Goal: Transaction & Acquisition: Purchase product/service

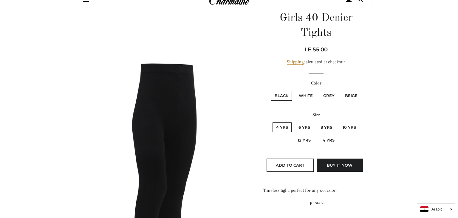
scroll to position [72, 0]
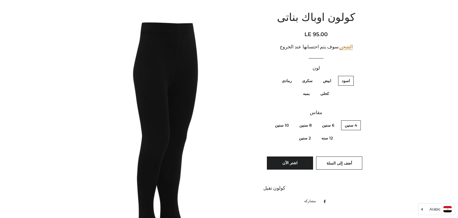
scroll to position [69, 0]
click at [335, 81] on label "ابيض" at bounding box center [327, 81] width 16 height 10
click at [333, 75] on input "ابيض" at bounding box center [333, 75] width 0 height 0
radio input "true"
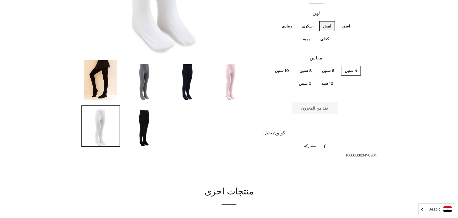
scroll to position [262, 0]
click at [295, 27] on label "رمادى" at bounding box center [286, 26] width 17 height 10
click at [293, 21] on input "رمادى" at bounding box center [293, 21] width 0 height 0
radio input "true"
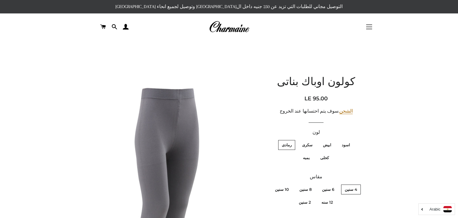
click at [369, 22] on button "التنقل في الموقع" at bounding box center [369, 26] width 15 height 15
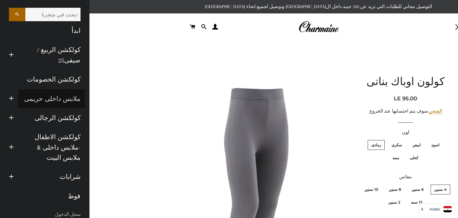
click at [60, 100] on link "ملابس داخلى حريمى" at bounding box center [51, 98] width 67 height 19
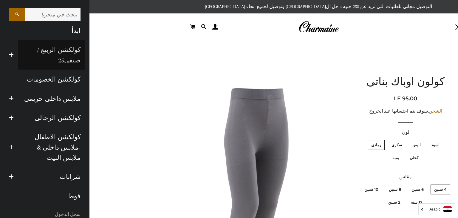
click at [58, 58] on link "كولكشن الربيع / صيفى25" at bounding box center [51, 55] width 67 height 30
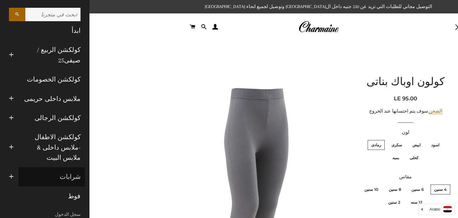
click at [66, 179] on link "شرابات" at bounding box center [51, 176] width 67 height 19
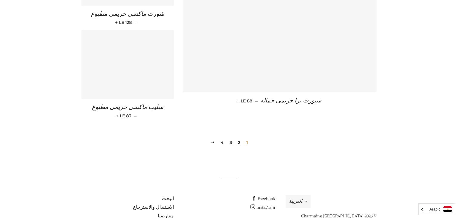
scroll to position [870, 0]
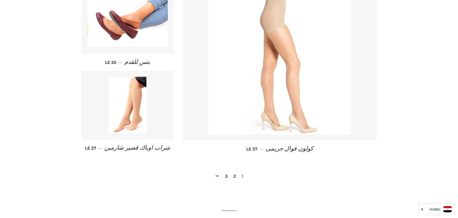
scroll to position [799, 0]
click at [233, 174] on link "2" at bounding box center [234, 175] width 7 height 9
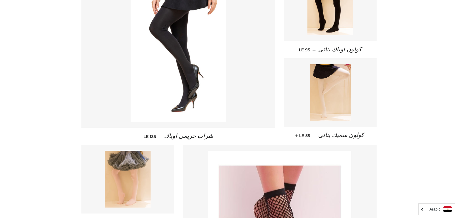
scroll to position [301, 0]
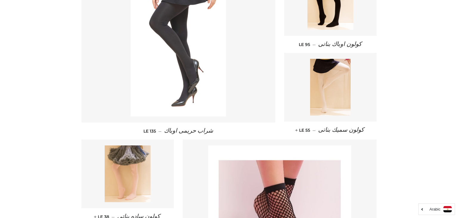
click at [181, 62] on img at bounding box center [178, 44] width 95 height 143
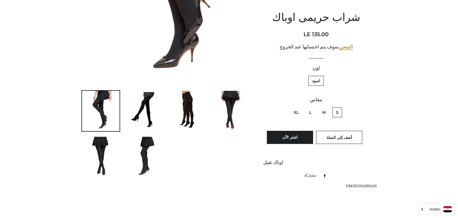
scroll to position [233, 0]
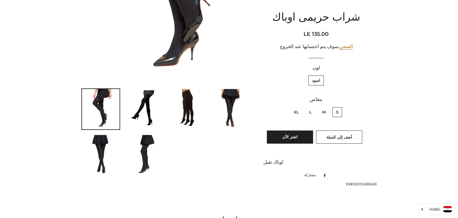
click at [184, 103] on img at bounding box center [187, 108] width 38 height 38
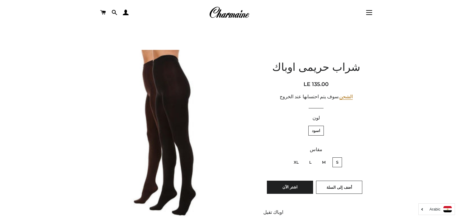
scroll to position [0, 0]
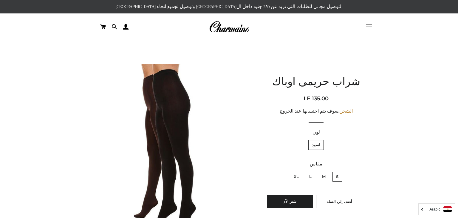
click at [367, 25] on button "التنقل في الموقع" at bounding box center [369, 26] width 15 height 15
